Goal: Book appointment/travel/reservation

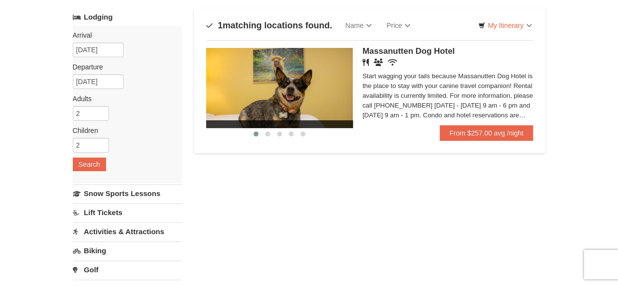
scroll to position [49, 0]
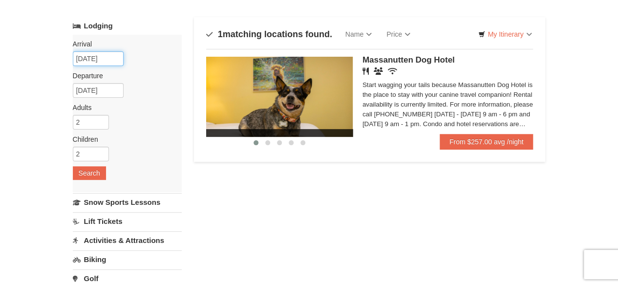
click at [116, 59] on input "[DATE]" at bounding box center [98, 58] width 51 height 15
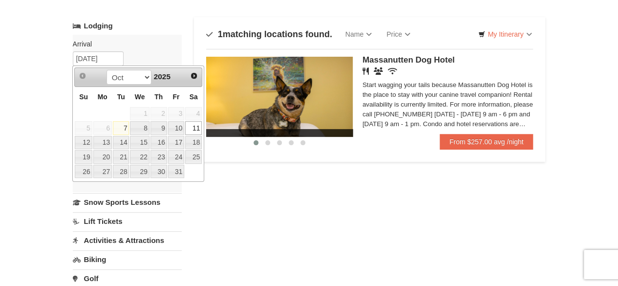
click at [194, 131] on link "11" at bounding box center [193, 128] width 17 height 14
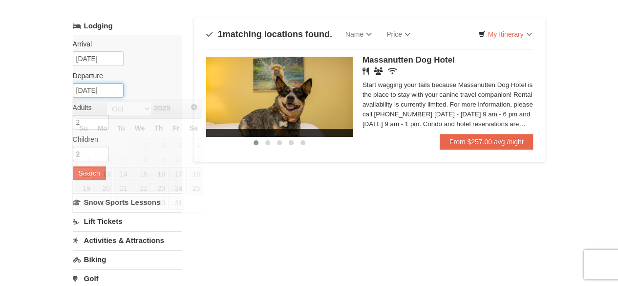
click at [108, 93] on input "10/12/2025" at bounding box center [98, 90] width 51 height 15
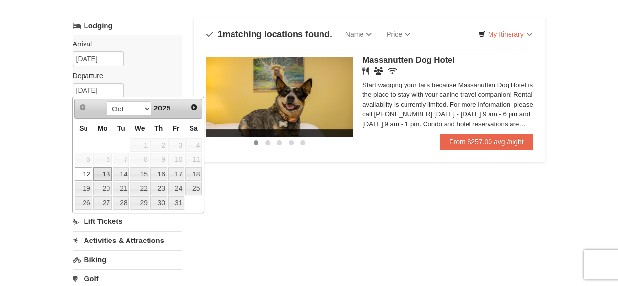
click at [98, 173] on link "13" at bounding box center [102, 174] width 19 height 14
type input "[DATE]"
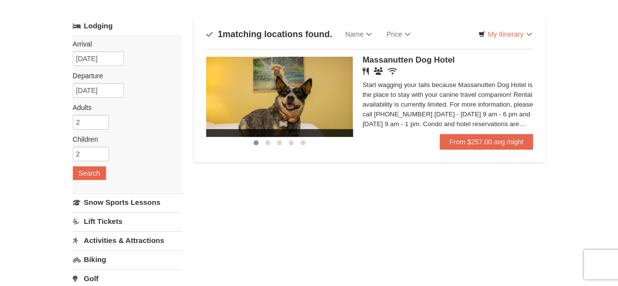
click at [93, 179] on div "Arrival Please format dates MM/DD/YYYY Please format dates MM/DD/YYYY 10/11/202…" at bounding box center [127, 113] width 109 height 157
click at [93, 175] on button "Search" at bounding box center [89, 173] width 33 height 14
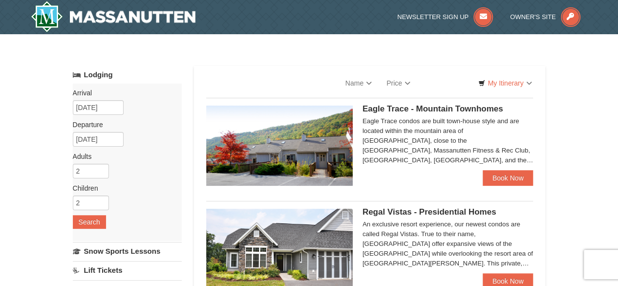
select select "10"
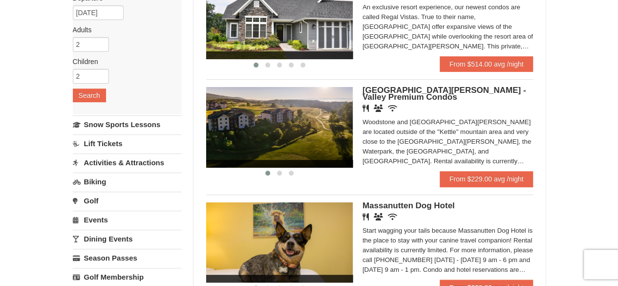
scroll to position [147, 0]
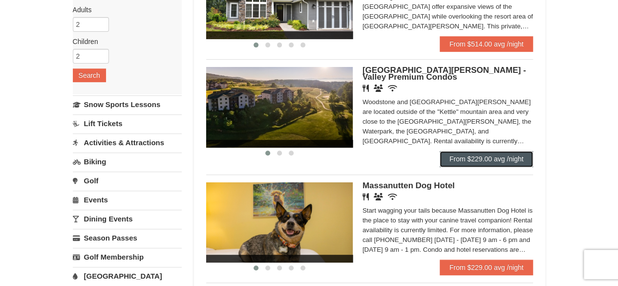
click at [481, 160] on link "From $229.00 avg /night" at bounding box center [487, 159] width 94 height 16
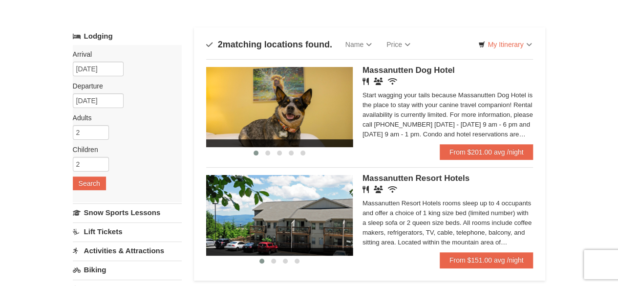
scroll to position [98, 0]
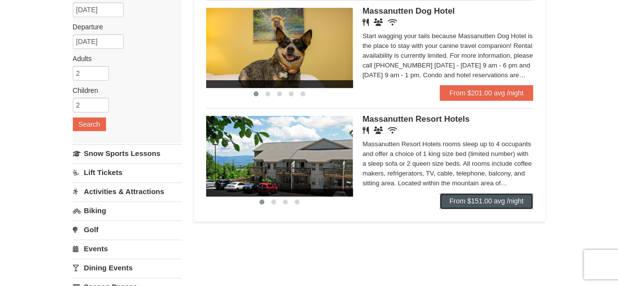
click at [499, 197] on link "From $151.00 avg /night" at bounding box center [487, 201] width 94 height 16
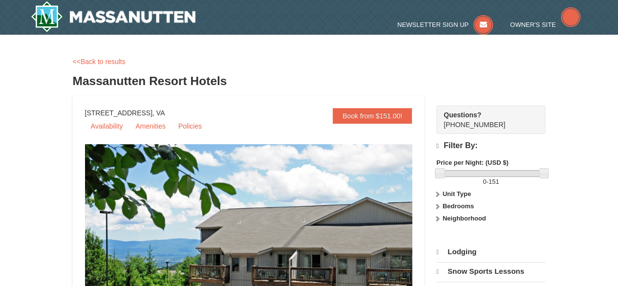
select select "10"
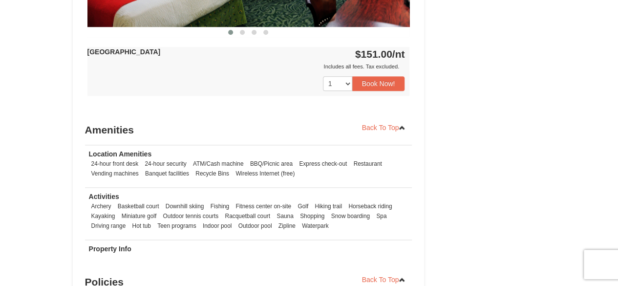
scroll to position [586, 0]
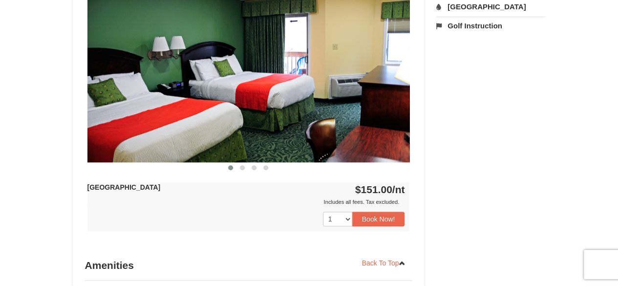
scroll to position [293, 0]
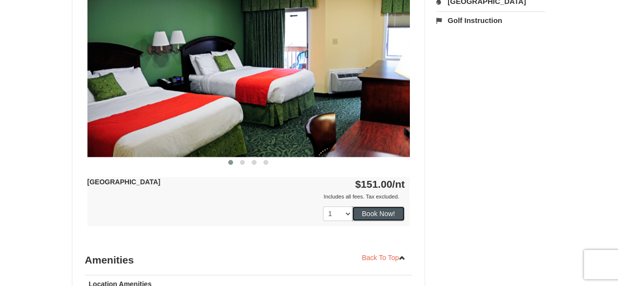
click at [379, 206] on button "Book Now!" at bounding box center [378, 213] width 53 height 15
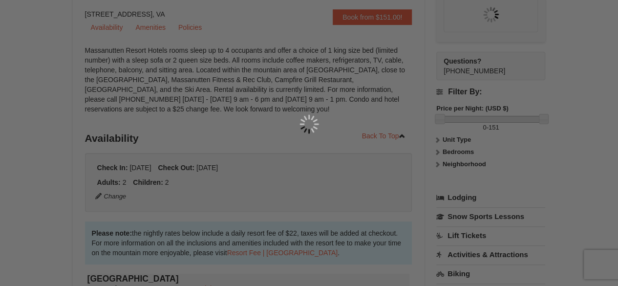
scroll to position [95, 0]
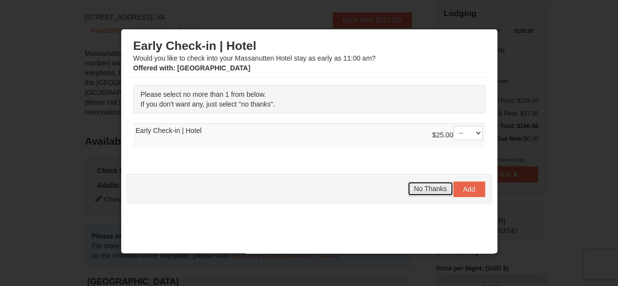
click at [433, 186] on span "No Thanks" at bounding box center [430, 189] width 33 height 8
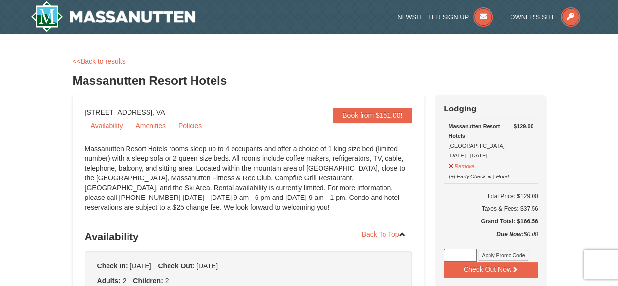
scroll to position [0, 0]
click at [367, 166] on div "Massanutten Resort Hotels rooms sleep up to 4 occupants and offer a choice of 1…" at bounding box center [248, 183] width 327 height 78
